Goal: Task Accomplishment & Management: Use online tool/utility

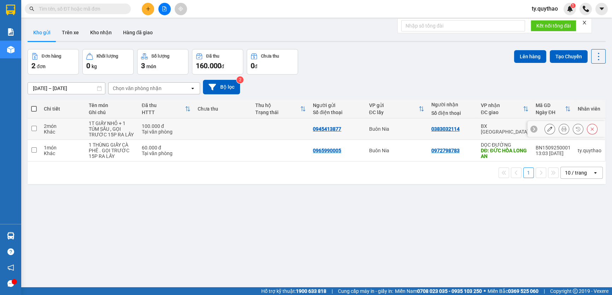
click at [34, 130] on input "checkbox" at bounding box center [33, 128] width 5 height 5
checkbox input "true"
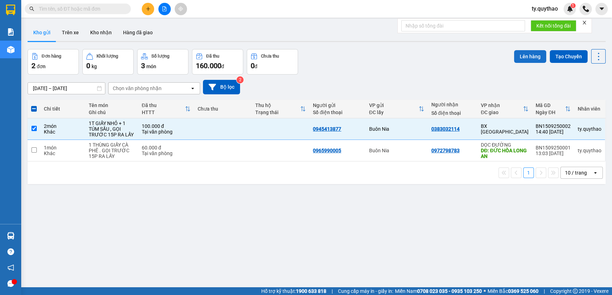
click at [522, 54] on button "Lên hàng" at bounding box center [530, 56] width 32 height 13
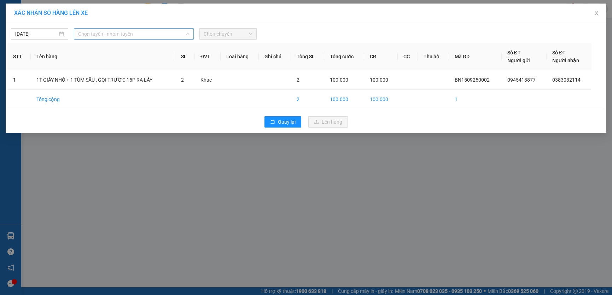
click at [144, 37] on span "Chọn tuyến - nhóm tuyến" at bounding box center [133, 34] width 111 height 11
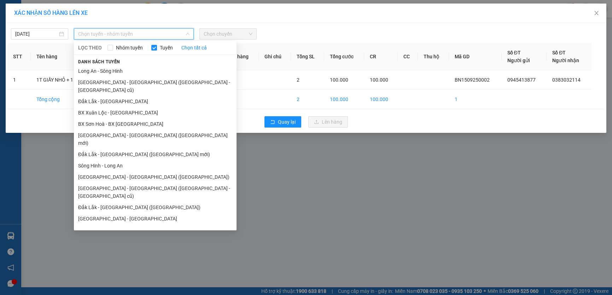
click at [337, 190] on div "XÁC NHẬN SỐ HÀNG LÊN XE [DATE] Chọn tuyến - nhóm tuyến LỌC THEO Nhóm tuyến Tuyế…" at bounding box center [306, 147] width 612 height 295
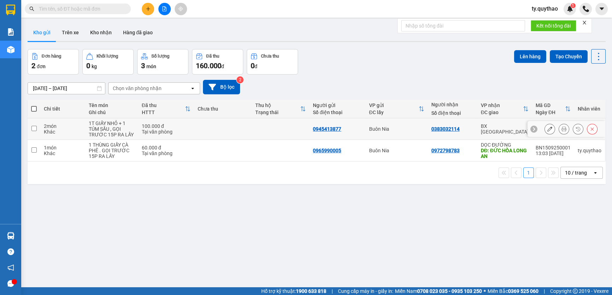
click at [36, 128] on input "checkbox" at bounding box center [33, 128] width 5 height 5
checkbox input "true"
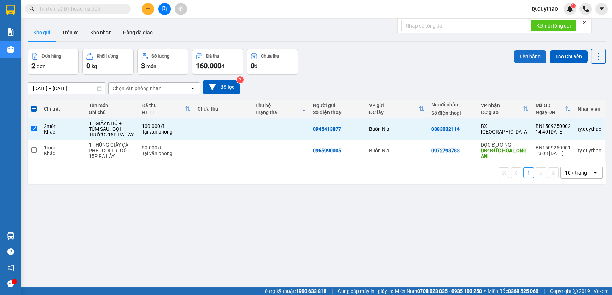
click at [527, 55] on button "Lên hàng" at bounding box center [530, 56] width 32 height 13
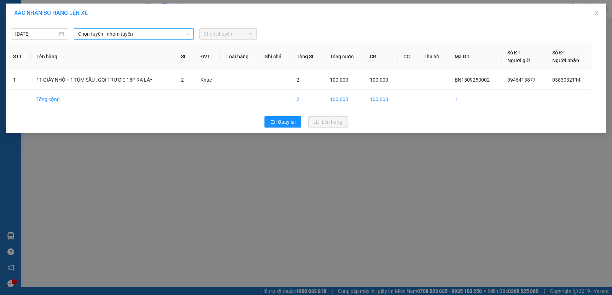
click at [160, 33] on span "Chọn tuyến - nhóm tuyến" at bounding box center [133, 34] width 111 height 11
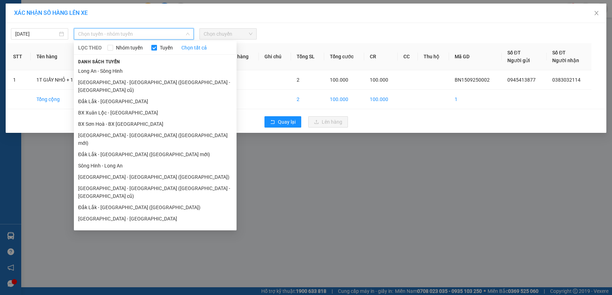
click at [160, 33] on span "Chọn tuyến - nhóm tuyến" at bounding box center [133, 34] width 111 height 11
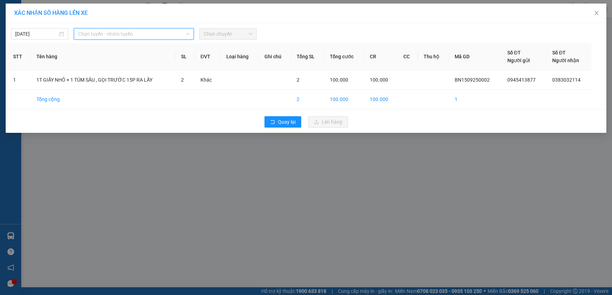
click at [164, 29] on span "Chọn tuyến - nhóm tuyến" at bounding box center [133, 34] width 111 height 11
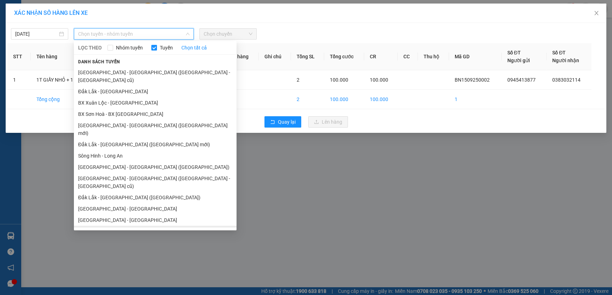
scroll to position [18, 0]
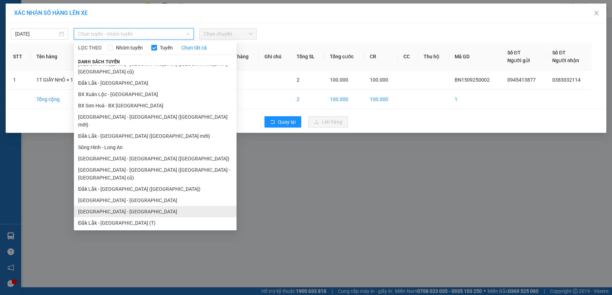
click at [146, 206] on li "[GEOGRAPHIC_DATA] - [GEOGRAPHIC_DATA]" at bounding box center [155, 211] width 163 height 11
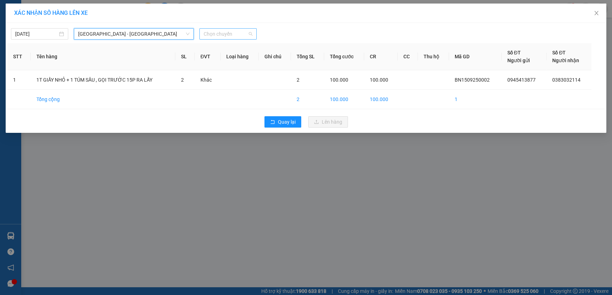
click at [219, 35] on span "Chọn chuyến" at bounding box center [227, 34] width 49 height 11
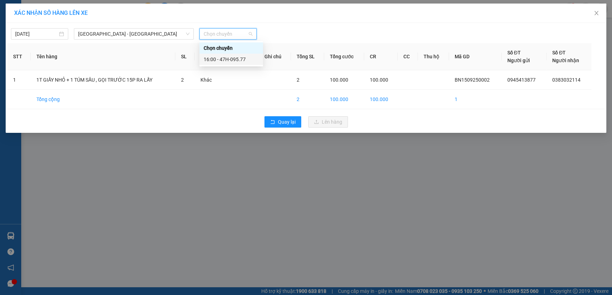
click at [229, 60] on div "16:00 - 47H-095.77" at bounding box center [230, 59] width 55 height 8
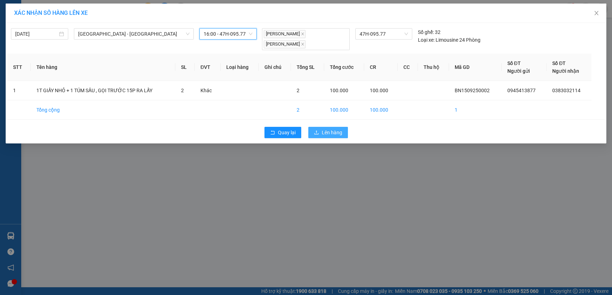
click at [341, 133] on span "Lên hàng" at bounding box center [331, 133] width 20 height 8
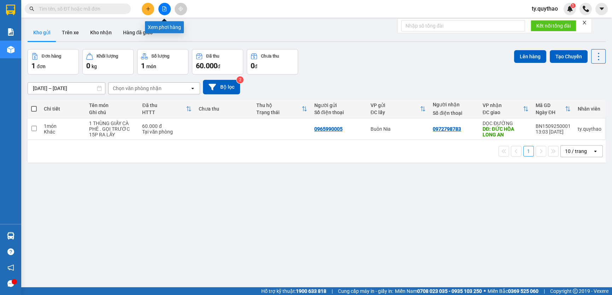
click at [162, 11] on icon "file-add" at bounding box center [164, 8] width 5 height 5
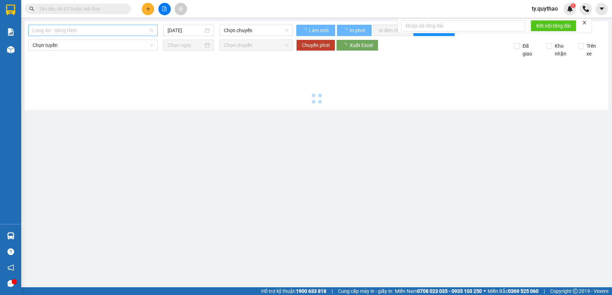
click at [110, 30] on span "Long An - Sông Hinh" at bounding box center [93, 30] width 121 height 11
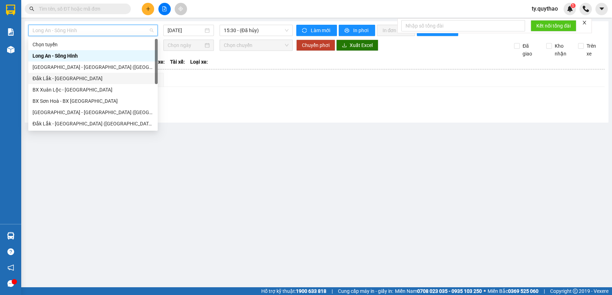
scroll to position [96, 0]
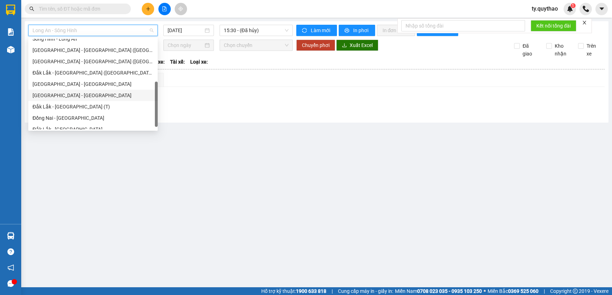
click at [102, 90] on div "[GEOGRAPHIC_DATA] - [GEOGRAPHIC_DATA]" at bounding box center [92, 95] width 129 height 11
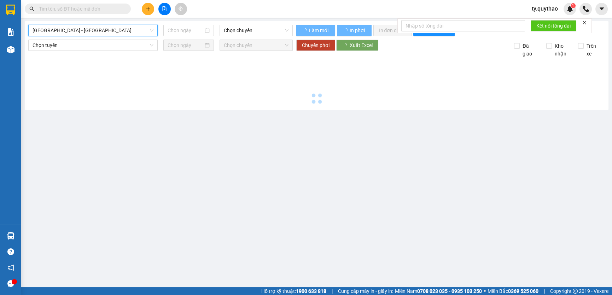
type input "[DATE]"
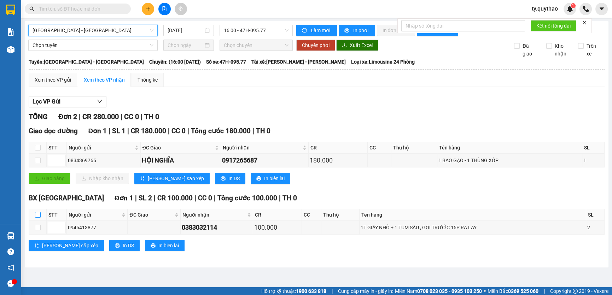
click at [36, 213] on input "checkbox" at bounding box center [38, 215] width 6 height 6
checkbox input "true"
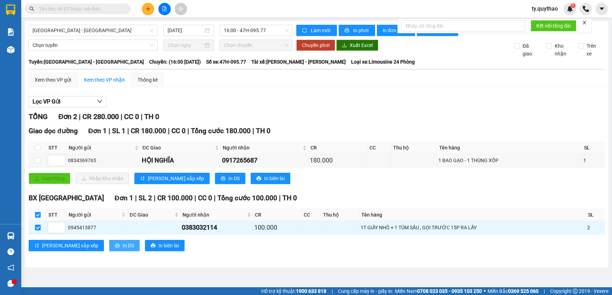
click at [109, 241] on button "In DS" at bounding box center [124, 245] width 30 height 11
click at [491, 248] on div "[PERSON_NAME] sắp xếp In DS In biên lai" at bounding box center [316, 245] width 575 height 11
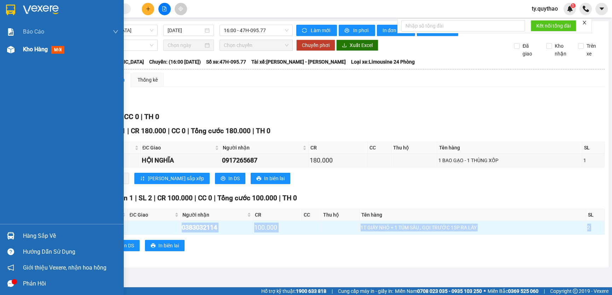
click at [6, 47] on div at bounding box center [11, 49] width 12 height 12
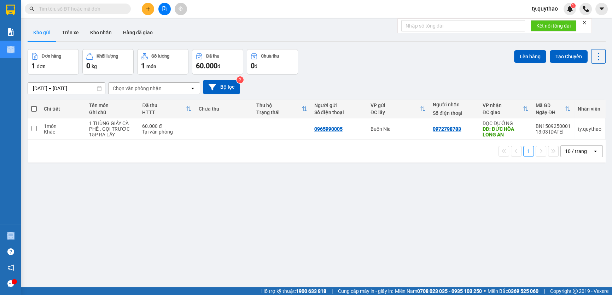
click at [34, 106] on span at bounding box center [34, 109] width 6 height 6
click at [34, 105] on input "checkbox" at bounding box center [34, 105] width 0 height 0
checkbox input "true"
click at [34, 106] on span at bounding box center [34, 109] width 6 height 6
click at [34, 105] on input "checkbox" at bounding box center [34, 105] width 0 height 0
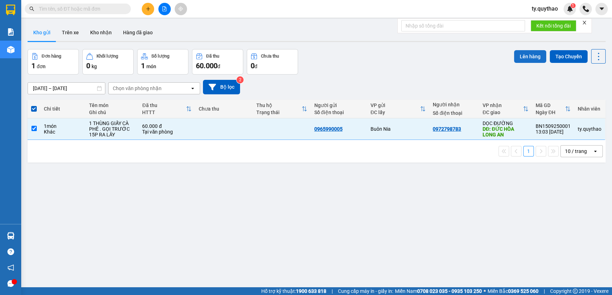
click at [518, 56] on button "Lên hàng" at bounding box center [530, 56] width 32 height 13
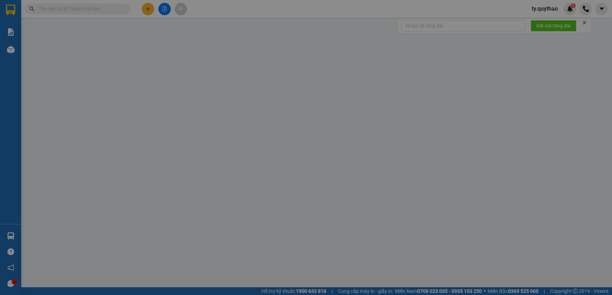
click at [518, 56] on div "Số ĐT Người gửi" at bounding box center [503, 57] width 40 height 16
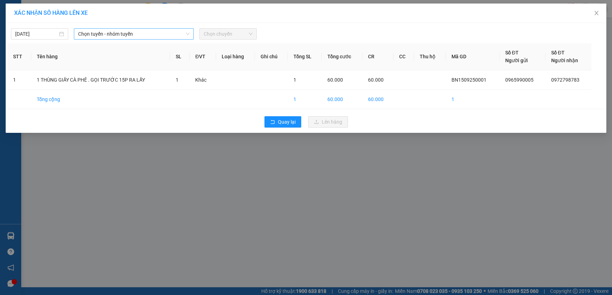
click at [128, 35] on span "Chọn tuyến - nhóm tuyến" at bounding box center [133, 34] width 111 height 11
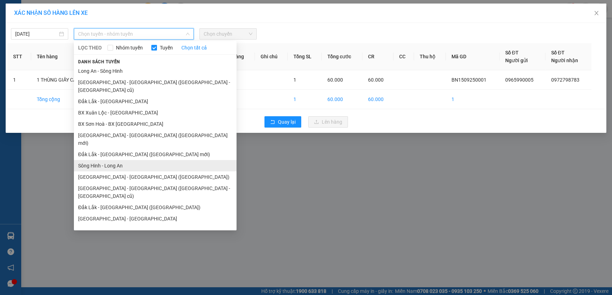
click at [132, 160] on li "Sông Hinh - Long An" at bounding box center [155, 165] width 163 height 11
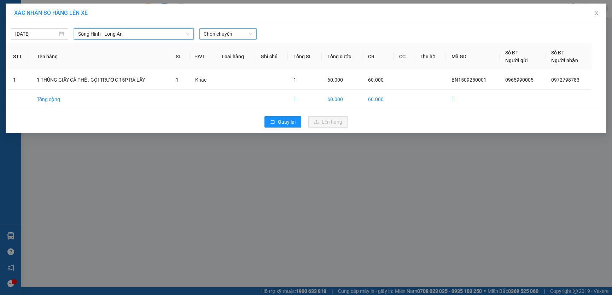
click at [219, 33] on span "Chọn chuyến" at bounding box center [227, 34] width 49 height 11
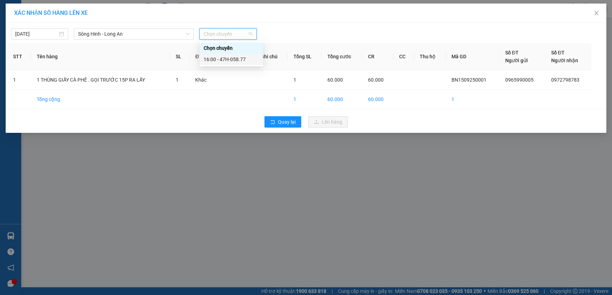
click at [232, 60] on div "16:00 - 47H-058.77" at bounding box center [230, 59] width 55 height 8
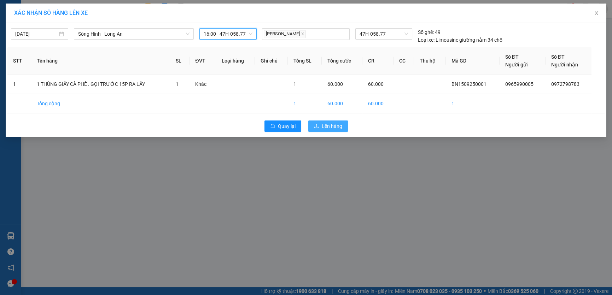
click at [339, 128] on span "Lên hàng" at bounding box center [331, 126] width 20 height 8
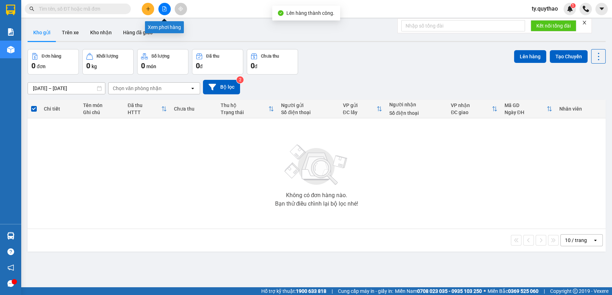
click at [164, 10] on icon "file-add" at bounding box center [164, 8] width 5 height 5
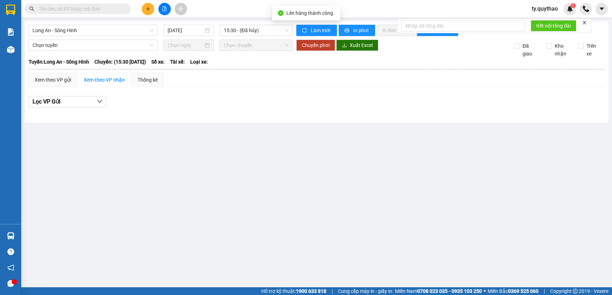
click at [110, 37] on div "Long An - Sông Hinh [DATE] 15:30 - ([GEOGRAPHIC_DATA]) Làm mới In phơi In đơn c…" at bounding box center [316, 71] width 583 height 101
click at [113, 30] on span "Long An - Sông Hinh" at bounding box center [93, 30] width 121 height 11
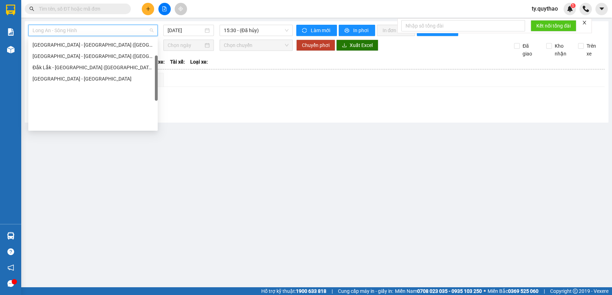
scroll to position [37, 0]
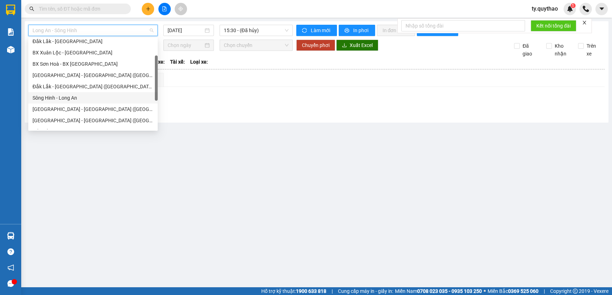
click at [97, 95] on div "Sông Hinh - Long An" at bounding box center [93, 98] width 121 height 8
type input "[DATE]"
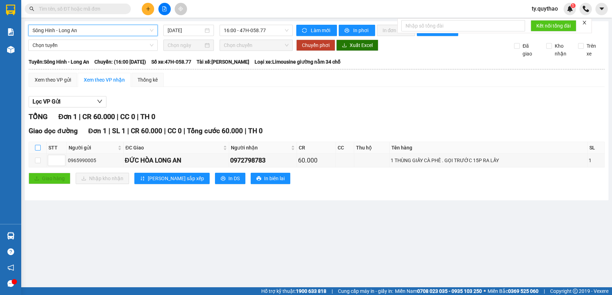
click at [36, 144] on label at bounding box center [38, 148] width 6 height 8
click at [36, 145] on input "checkbox" at bounding box center [38, 148] width 6 height 6
checkbox input "true"
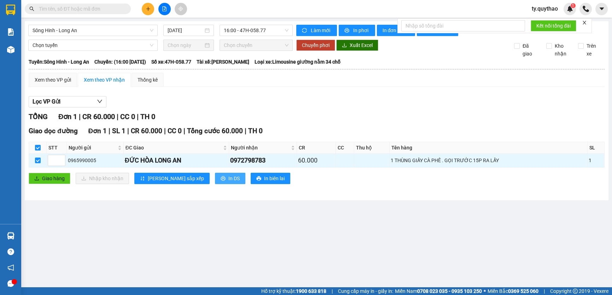
click at [215, 179] on button "In DS" at bounding box center [230, 178] width 30 height 11
drag, startPoint x: 195, startPoint y: 179, endPoint x: 201, endPoint y: 183, distance: 7.1
click at [215, 179] on button "In DS" at bounding box center [230, 178] width 30 height 11
